Goal: Consume media (video, audio): Consume media (video, audio)

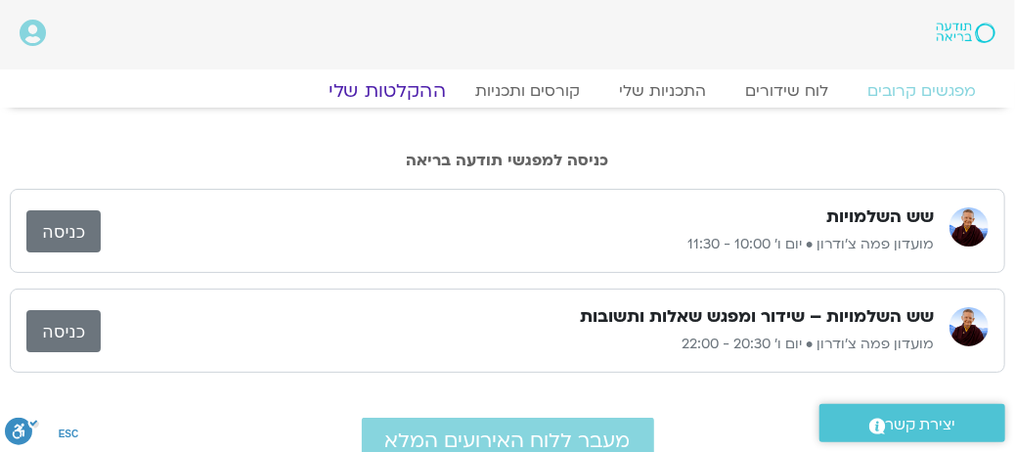
click at [420, 93] on link "ההקלטות שלי" at bounding box center [387, 90] width 164 height 23
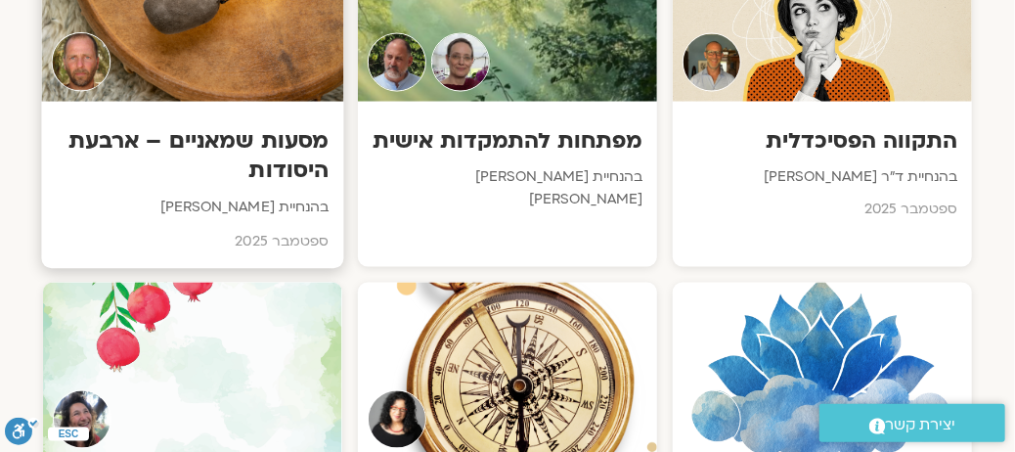
scroll to position [1369, 0]
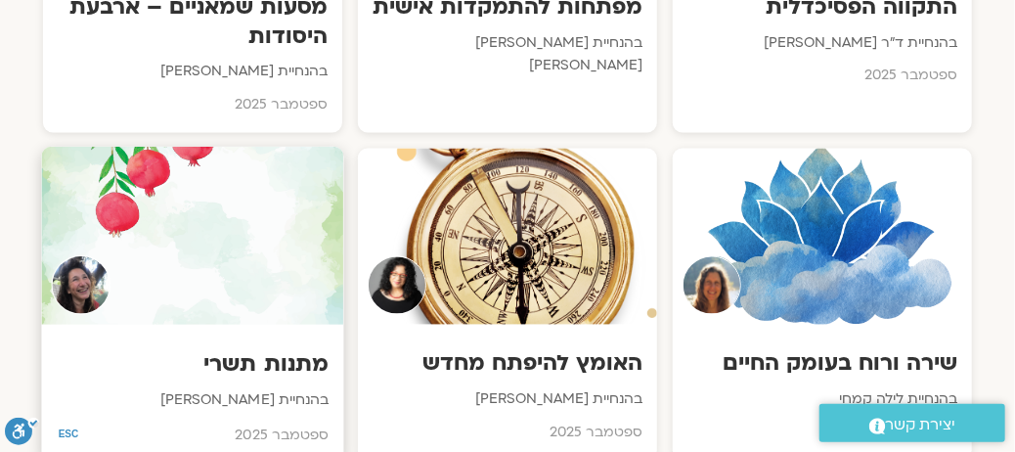
click at [233, 349] on h3 "מתנות תשרי" at bounding box center [193, 364] width 273 height 30
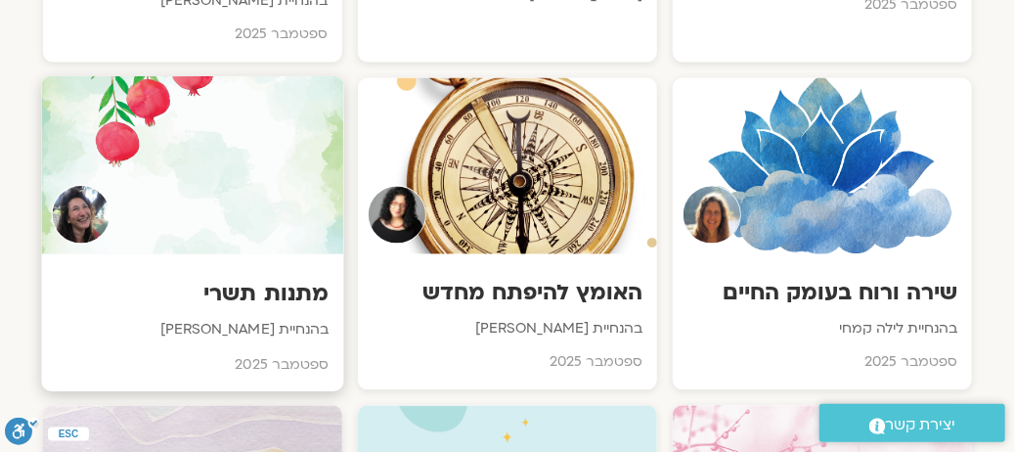
scroll to position [1467, 0]
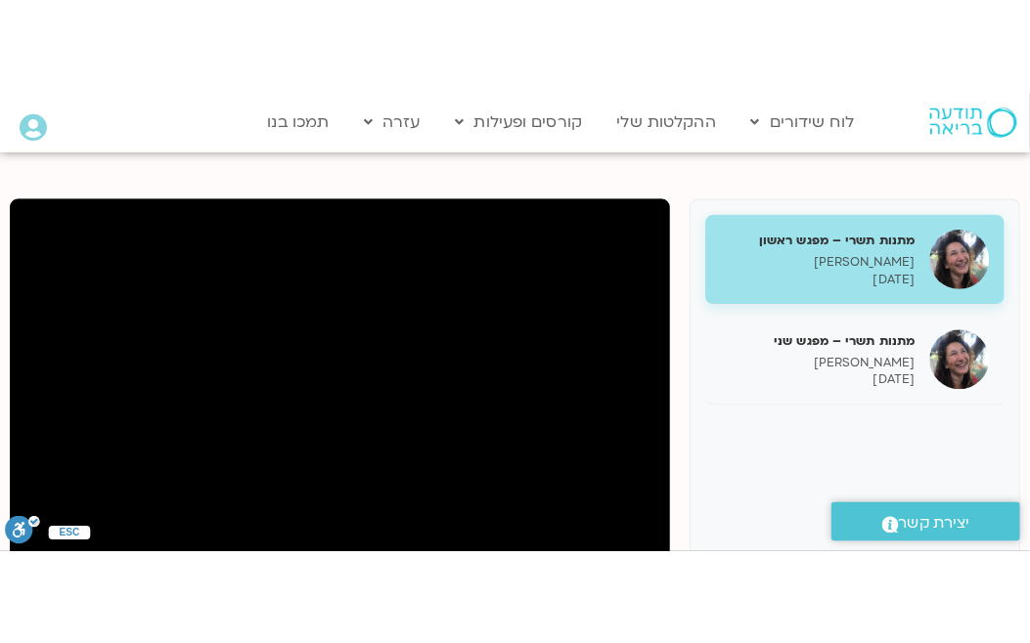
scroll to position [293, 0]
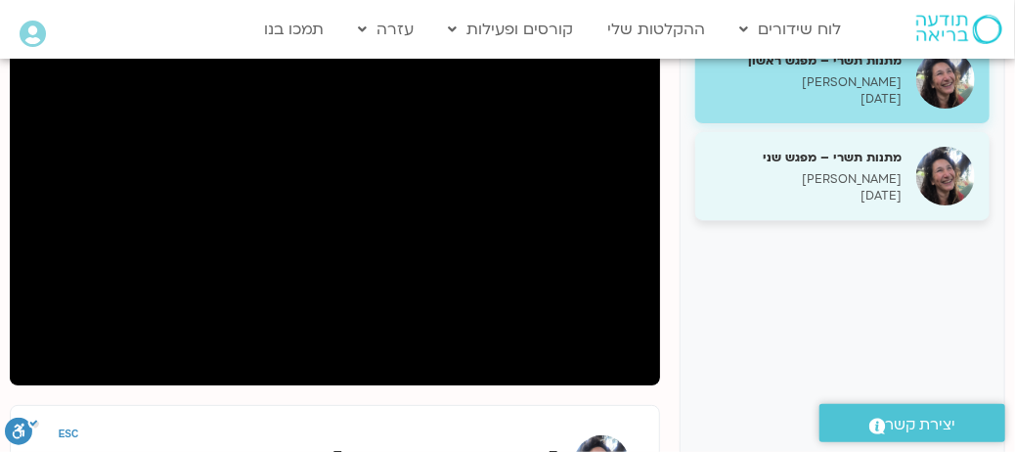
click at [860, 174] on p "[PERSON_NAME]" at bounding box center [806, 179] width 192 height 17
